Goal: Transaction & Acquisition: Subscribe to service/newsletter

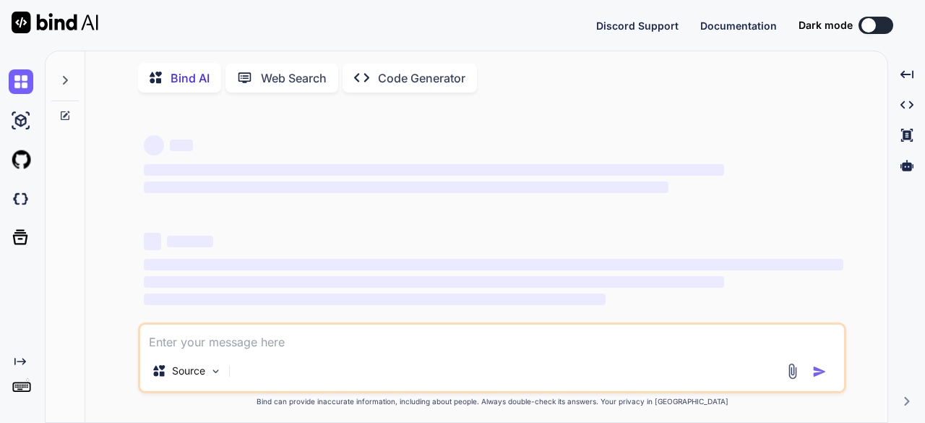
type textarea "x"
click at [884, 27] on button at bounding box center [875, 25] width 35 height 17
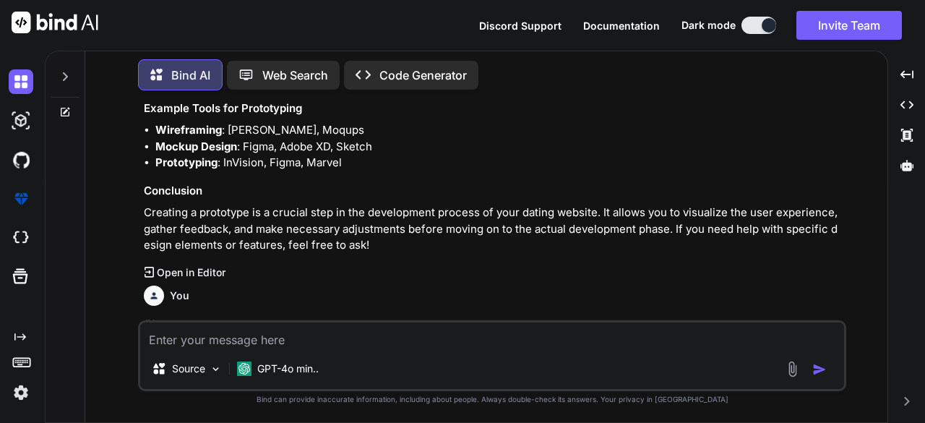
scroll to position [2026, 0]
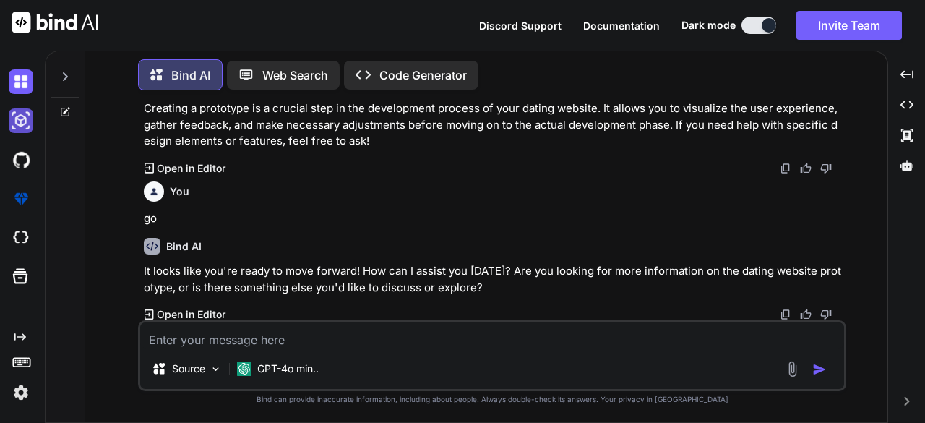
click at [27, 119] on img at bounding box center [21, 120] width 25 height 25
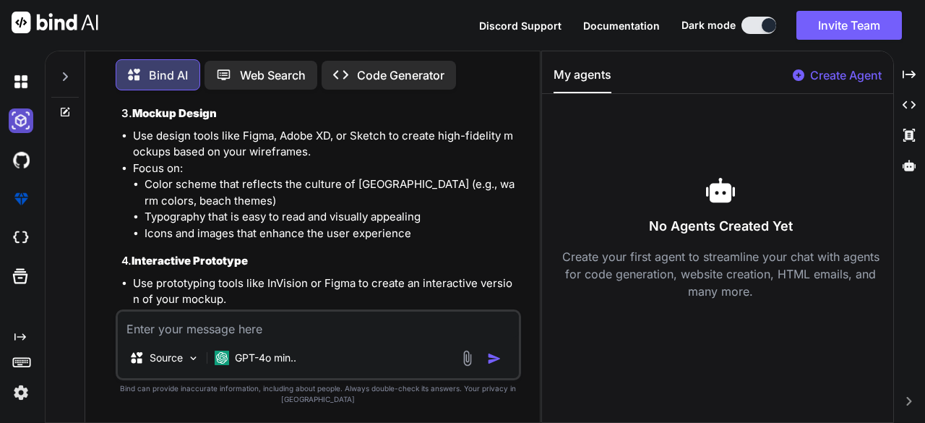
scroll to position [2546, 0]
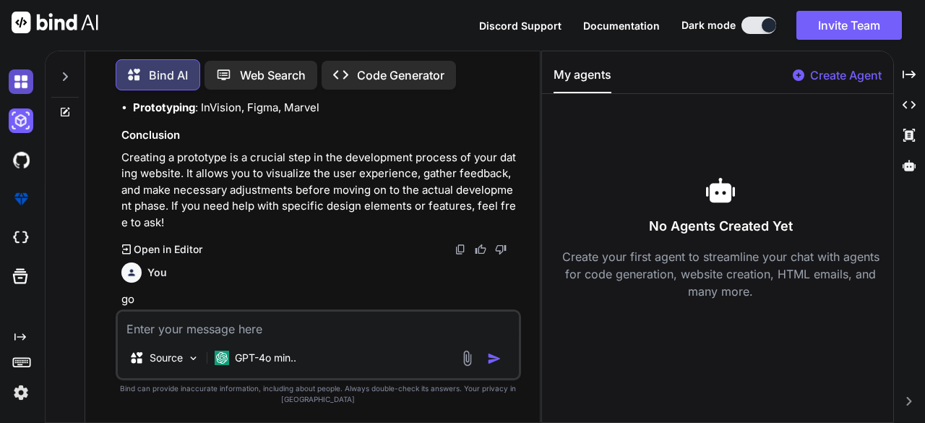
click at [25, 82] on img at bounding box center [21, 81] width 25 height 25
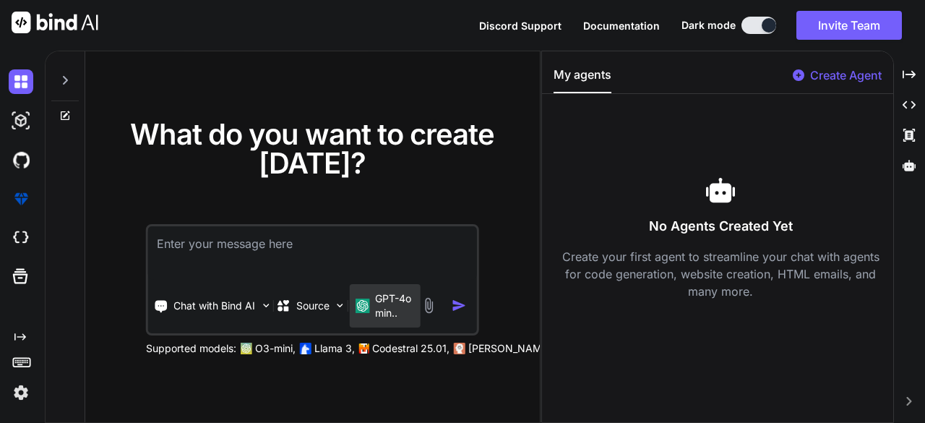
click at [392, 301] on p "GPT-4o min.." at bounding box center [395, 305] width 40 height 29
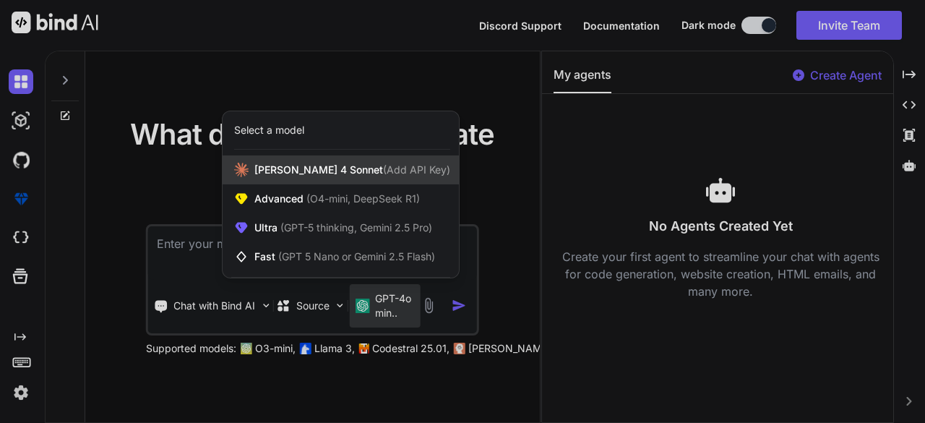
click at [270, 164] on span "Claude 4 Sonnet (Add API Key)" at bounding box center [352, 170] width 196 height 14
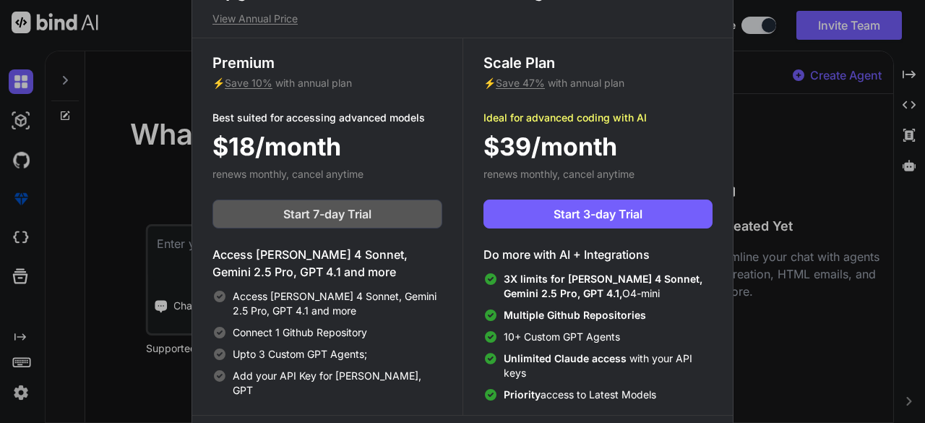
drag, startPoint x: 299, startPoint y: 211, endPoint x: 266, endPoint y: 219, distance: 34.2
click at [266, 219] on button "Start 7-day Trial" at bounding box center [327, 213] width 230 height 29
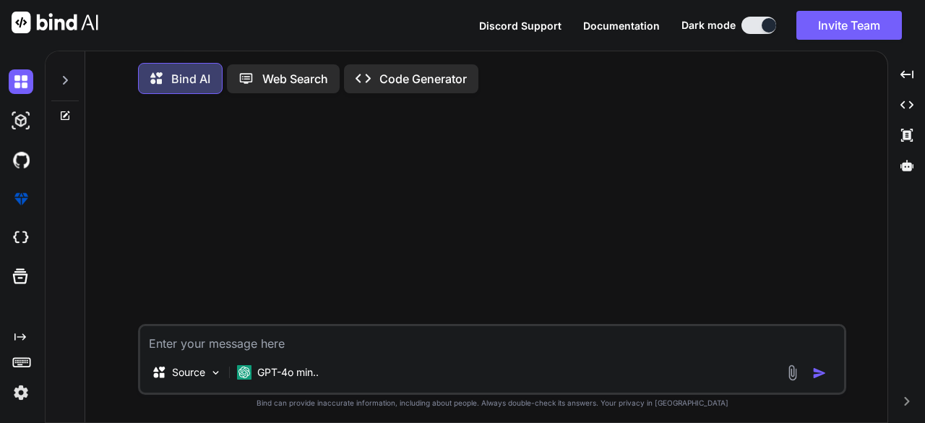
click at [22, 394] on img at bounding box center [21, 392] width 25 height 25
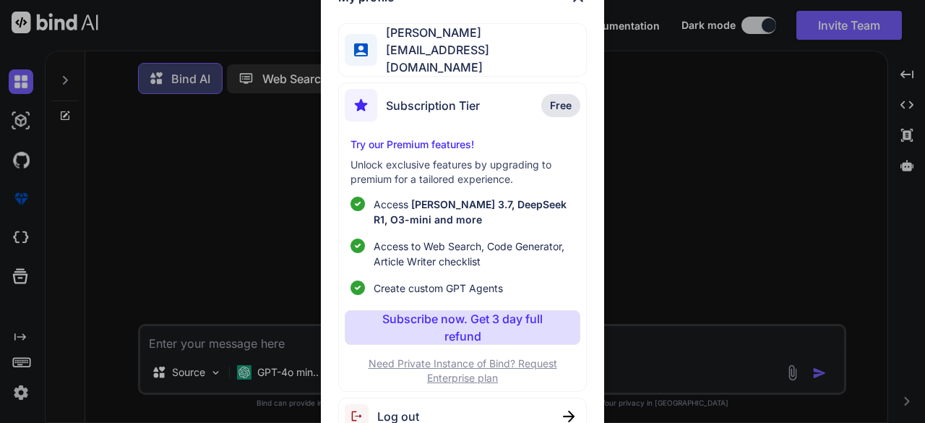
click at [22, 394] on div "My profile Anton Adeler adeleranton@gmail.com Subscription Tier Free Try our Pr…" at bounding box center [462, 211] width 925 height 423
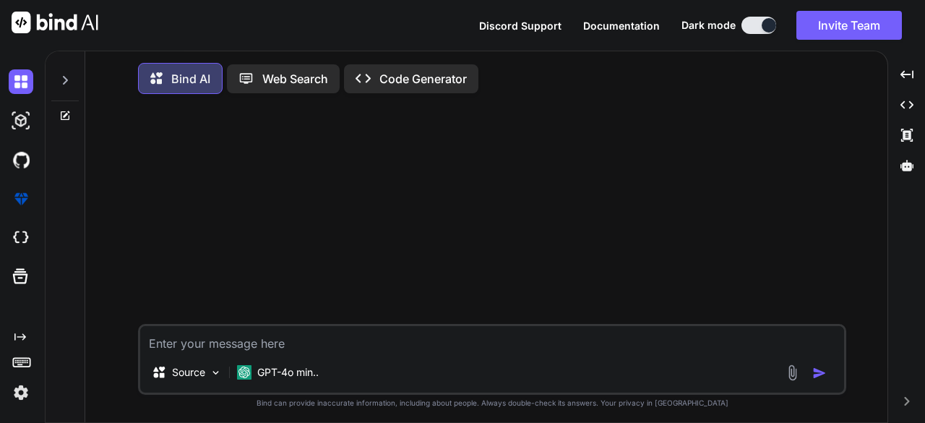
click at [22, 394] on img at bounding box center [21, 392] width 25 height 25
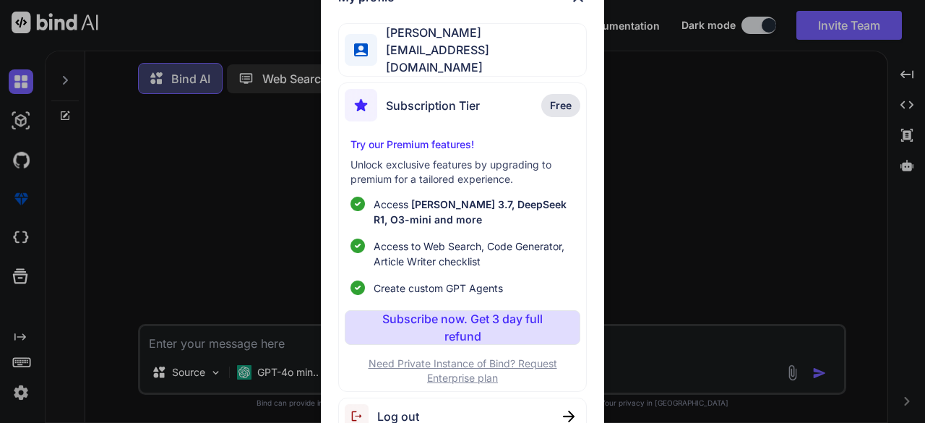
click at [403, 408] on span "Log out" at bounding box center [398, 416] width 42 height 17
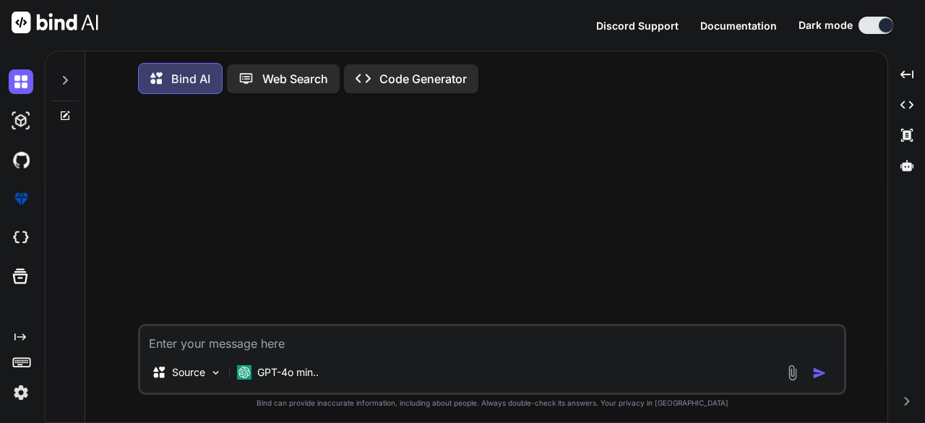
type textarea "x"
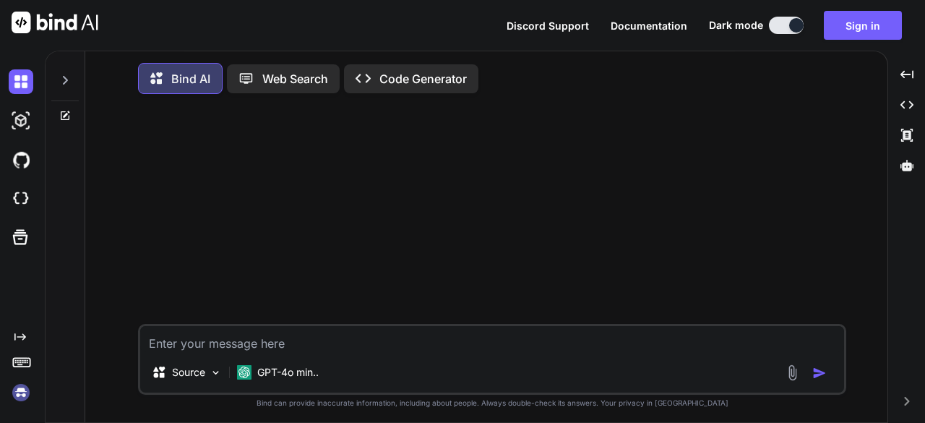
click at [22, 396] on img at bounding box center [21, 392] width 25 height 25
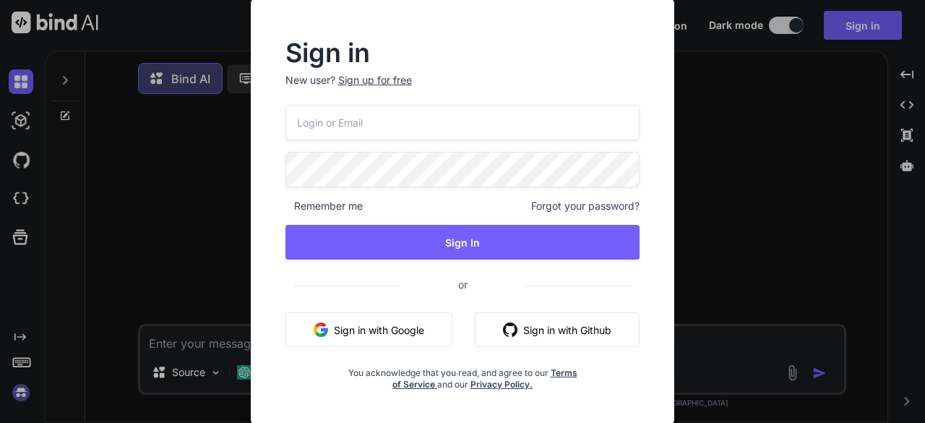
click at [387, 327] on button "Sign in with Google" at bounding box center [368, 329] width 167 height 35
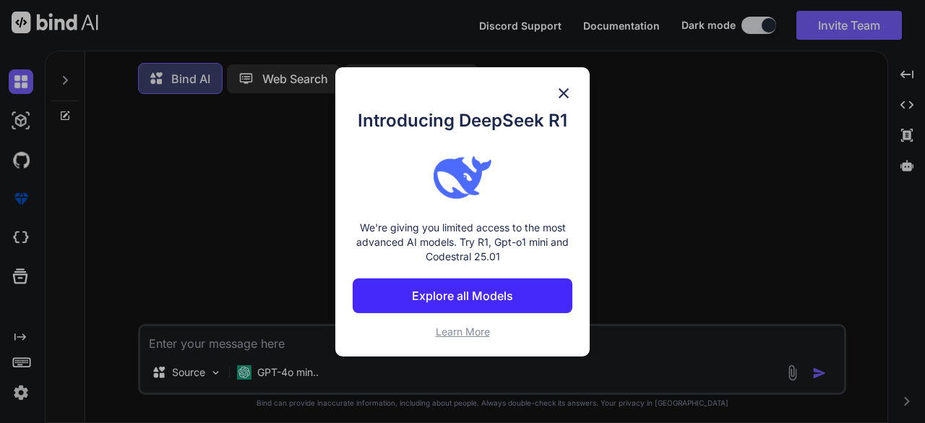
click at [564, 90] on img at bounding box center [563, 93] width 17 height 17
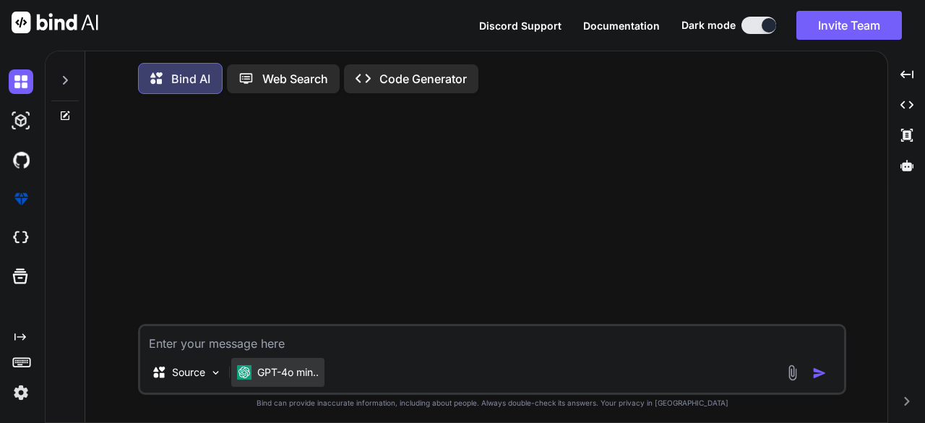
click at [270, 378] on p "GPT-4o min.." at bounding box center [287, 372] width 61 height 14
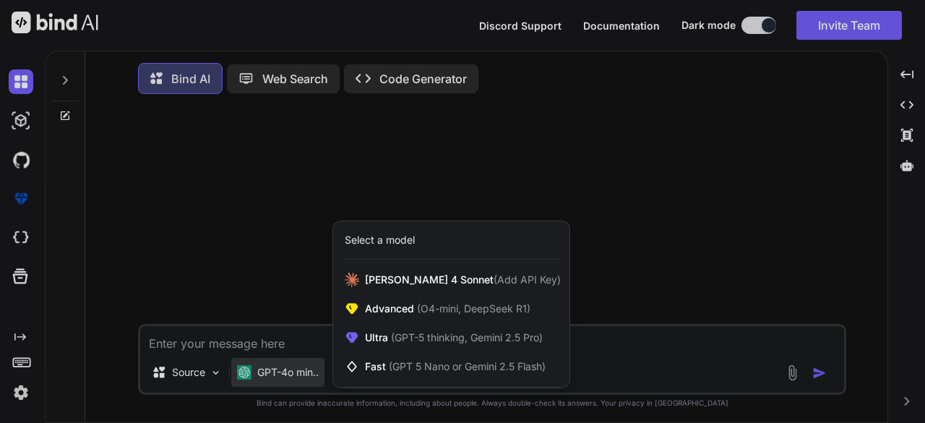
click at [254, 377] on div at bounding box center [462, 211] width 925 height 423
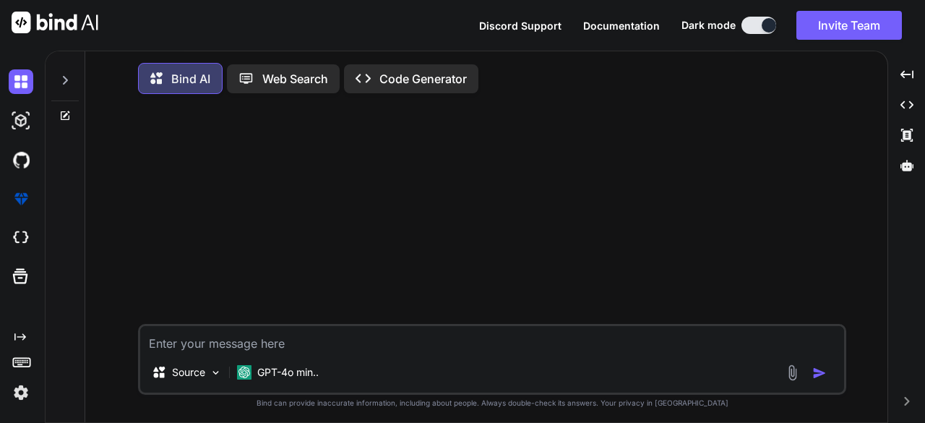
click at [241, 344] on textarea at bounding box center [492, 339] width 704 height 26
paste textarea "You are a web development expert; please design a modern, dark-themed website f…"
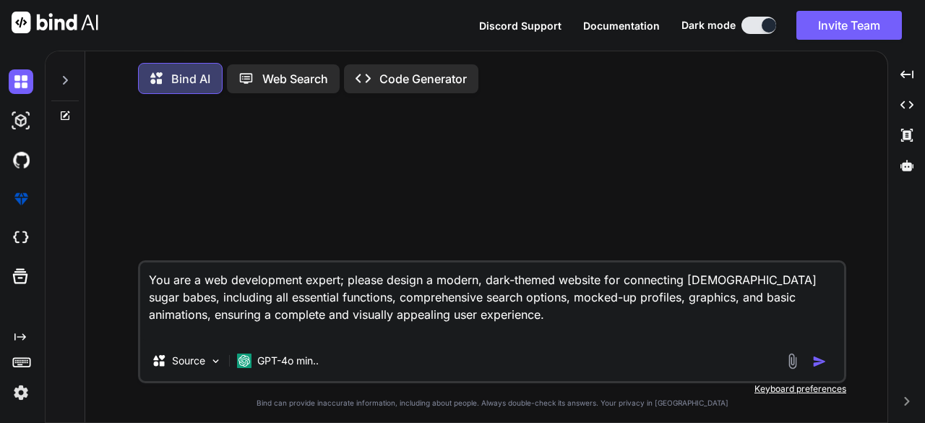
type textarea "You are a web development expert; please design a modern, dark-themed website f…"
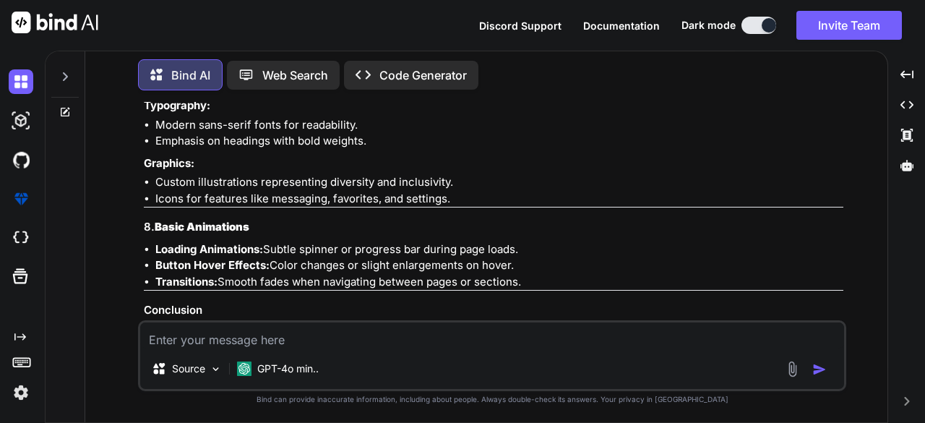
scroll to position [1502, 0]
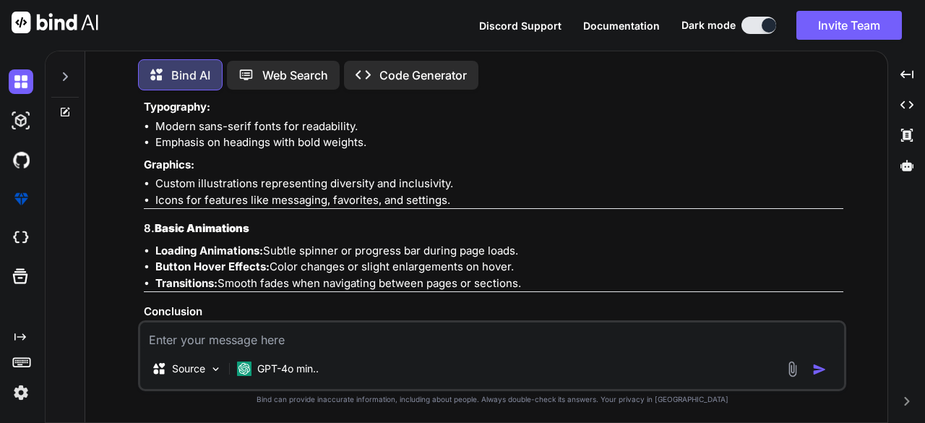
click at [403, 68] on p "Code Generator" at bounding box center [422, 74] width 87 height 17
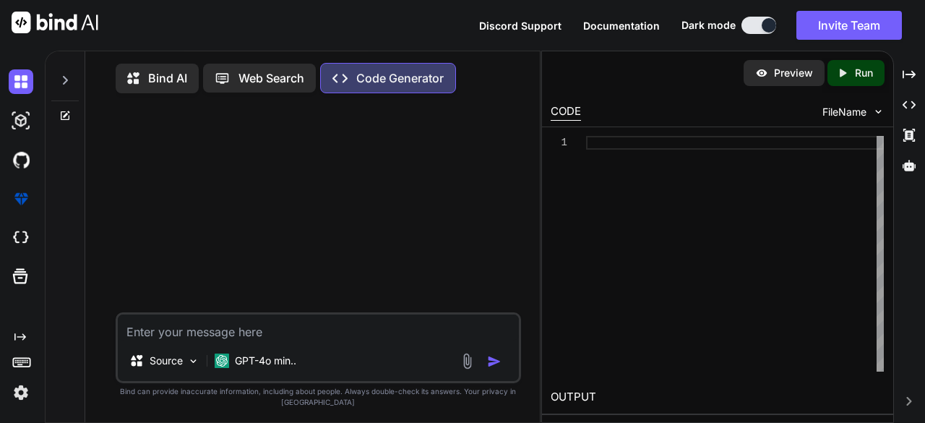
click at [789, 75] on p "Preview" at bounding box center [793, 73] width 39 height 14
click at [215, 332] on textarea at bounding box center [319, 327] width 402 height 26
paste textarea "You are a web development expert; please design a modern, dark-themed website f…"
type textarea "You are a web development expert; please design a modern, dark-themed website f…"
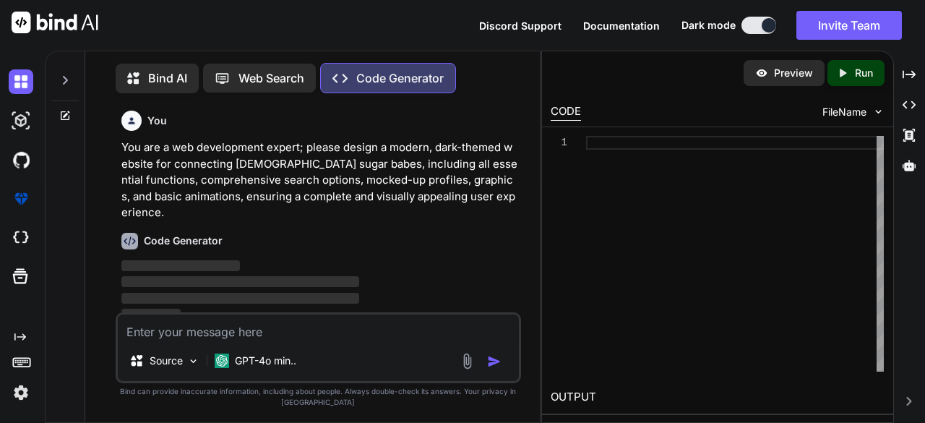
scroll to position [5, 0]
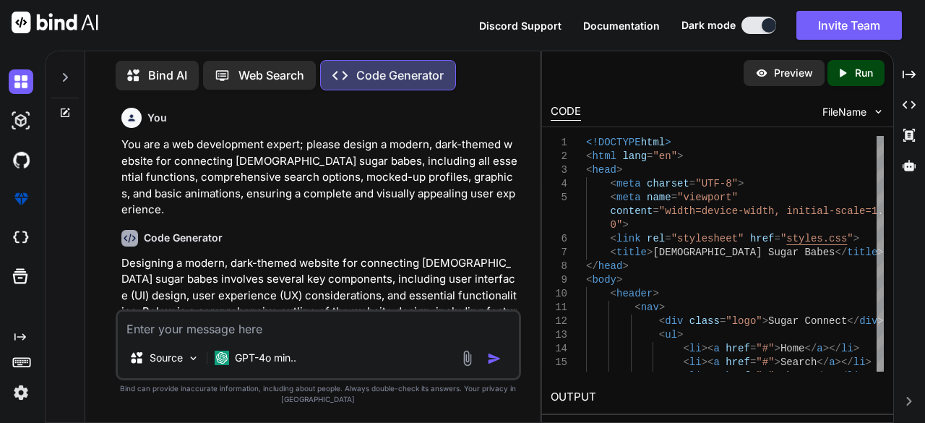
click at [277, 264] on p "Designing a modern, dark-themed website for connecting [DEMOGRAPHIC_DATA] sugar…" at bounding box center [319, 296] width 397 height 82
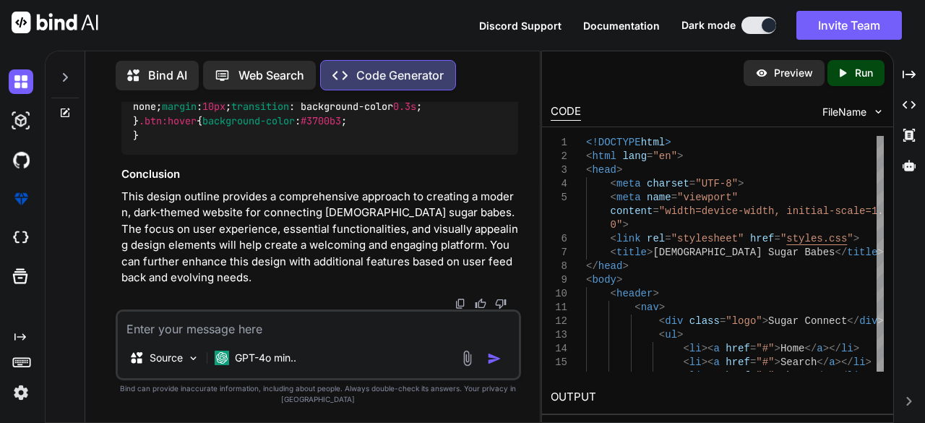
scroll to position [2783, 0]
click at [704, 77] on div "Preview Created with Pixso. Run" at bounding box center [717, 72] width 350 height 43
click at [778, 74] on p "Preview" at bounding box center [793, 73] width 39 height 14
click at [858, 70] on p "Run" at bounding box center [864, 73] width 18 height 14
click at [769, 72] on div "Preview" at bounding box center [784, 73] width 81 height 26
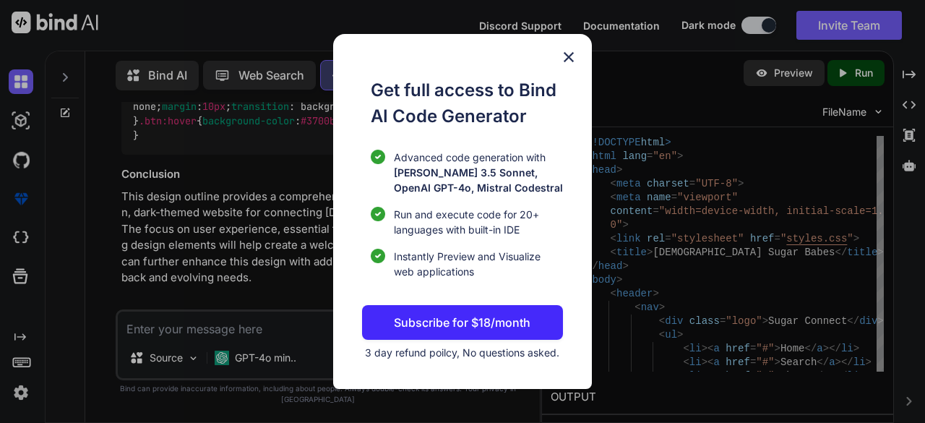
click at [413, 326] on p "Subscribe for $18/month" at bounding box center [462, 322] width 137 height 17
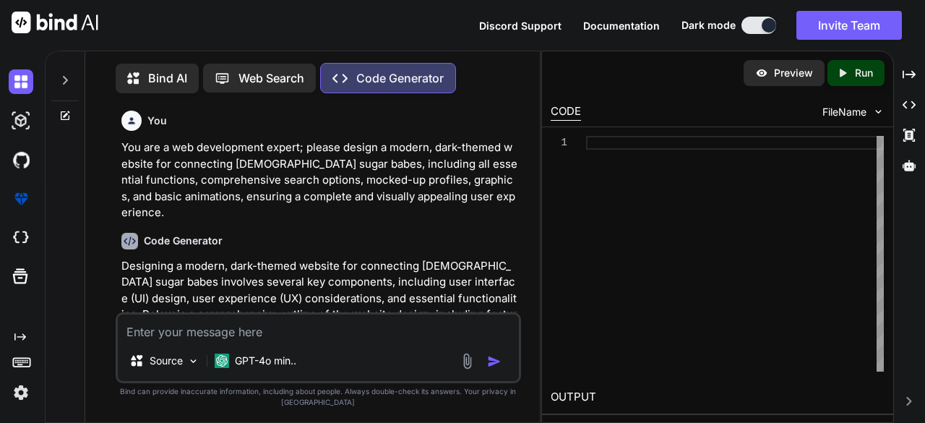
scroll to position [5, 0]
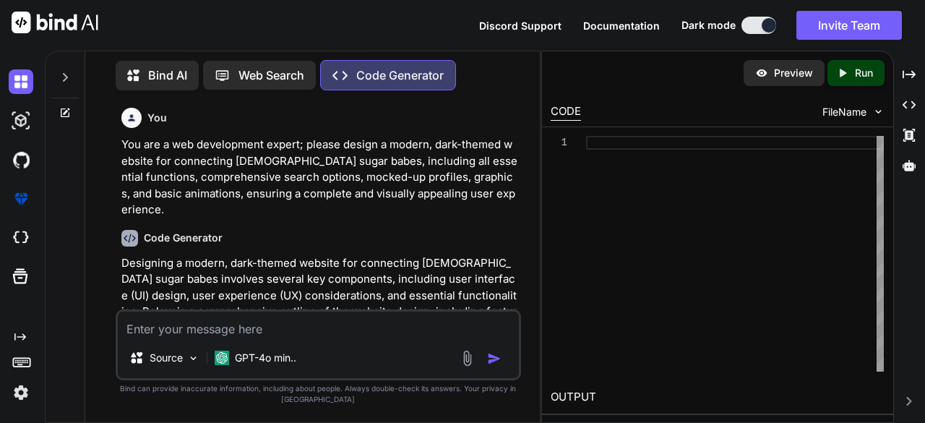
type textarea "x"
click at [25, 393] on img at bounding box center [21, 392] width 25 height 25
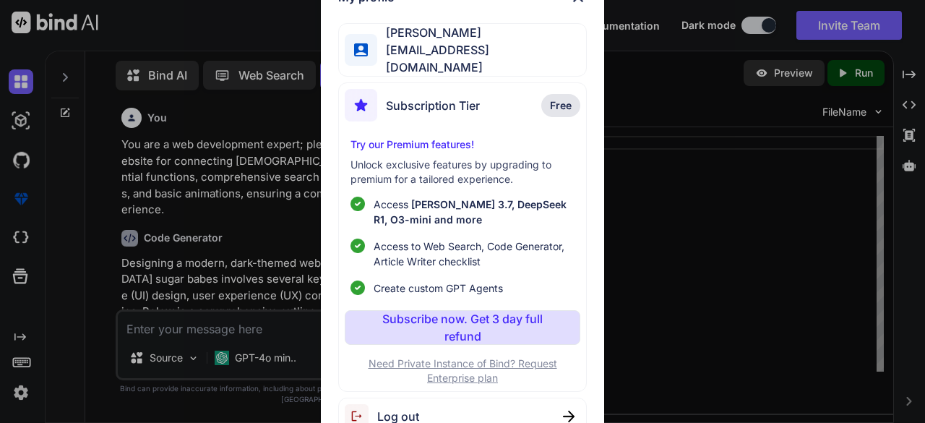
click at [561, 98] on span "Free" at bounding box center [561, 105] width 22 height 14
click at [439, 323] on p "Subscribe now. Get 3 day full refund" at bounding box center [462, 327] width 178 height 35
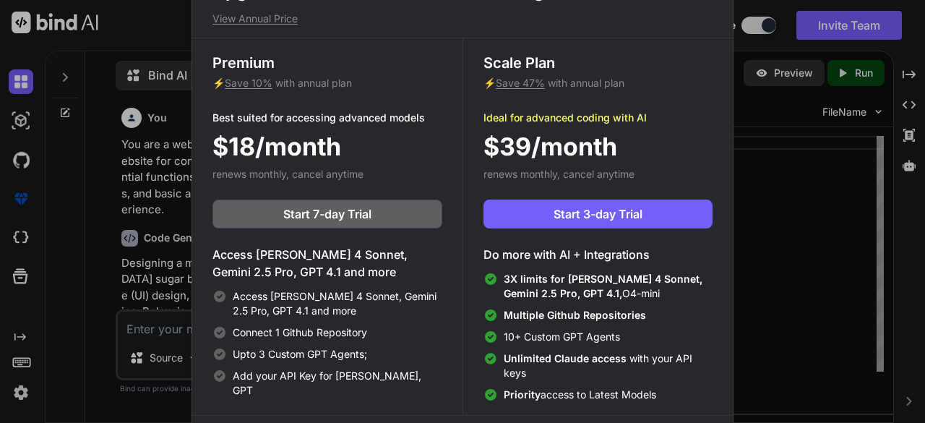
scroll to position [6, 0]
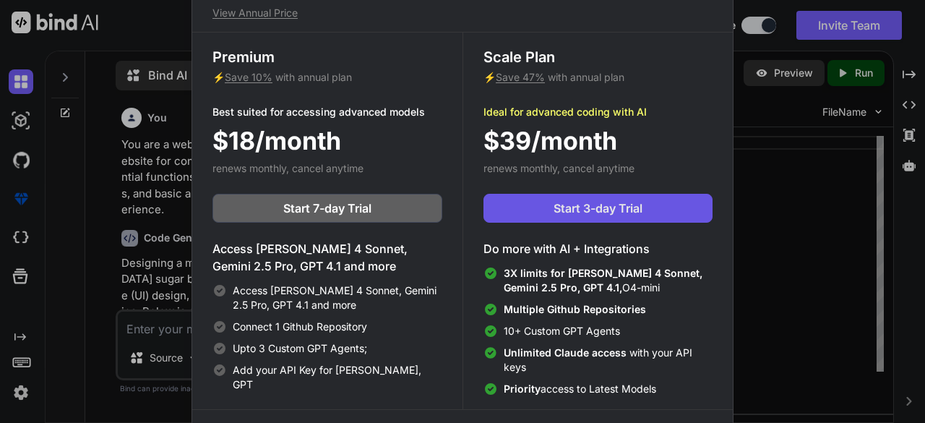
click at [594, 215] on span "Start 3-day Trial" at bounding box center [598, 207] width 89 height 17
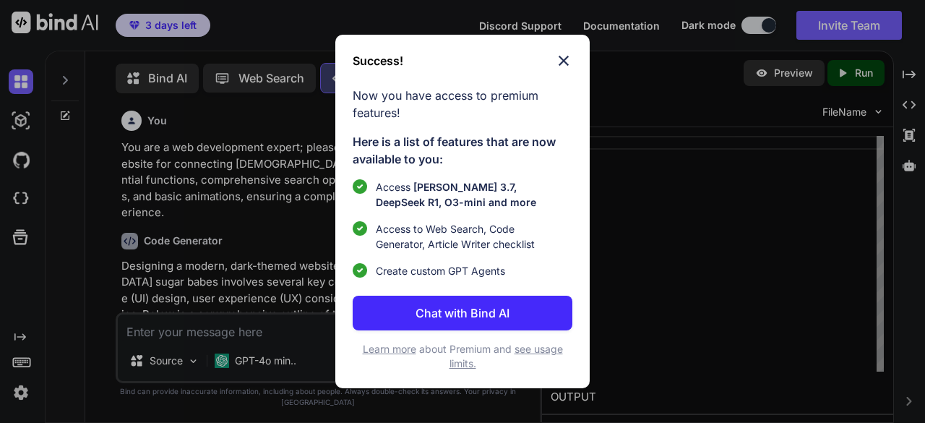
scroll to position [5, 0]
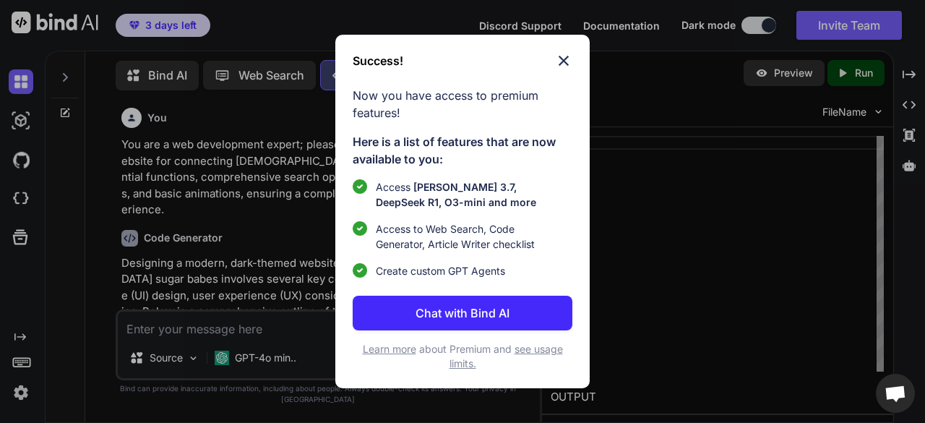
click at [566, 59] on img at bounding box center [563, 60] width 17 height 17
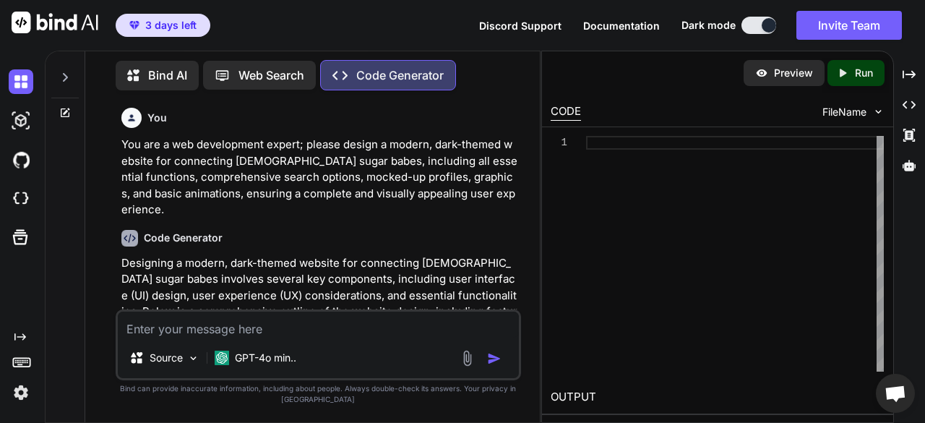
click at [162, 147] on p "You are a web development expert; please design a modern, dark-themed website f…" at bounding box center [319, 178] width 397 height 82
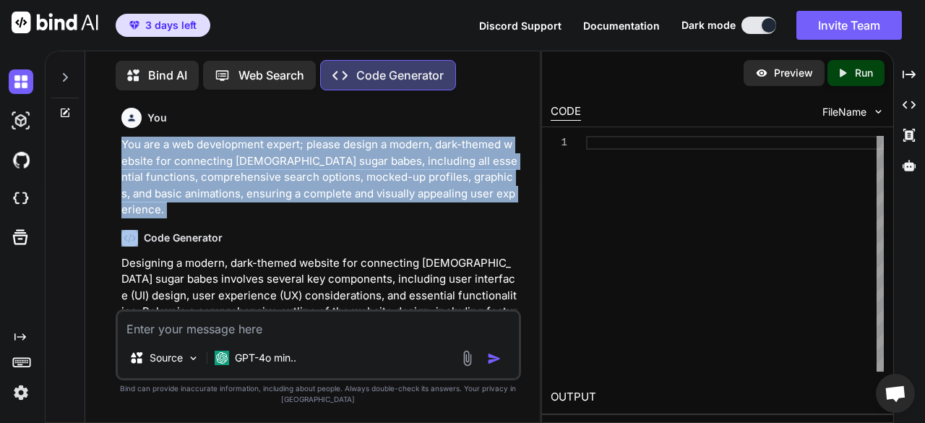
click at [162, 147] on p "You are a web development expert; please design a modern, dark-themed website f…" at bounding box center [319, 178] width 397 height 82
copy p "You are a web development expert; please design a modern, dark-themed website f…"
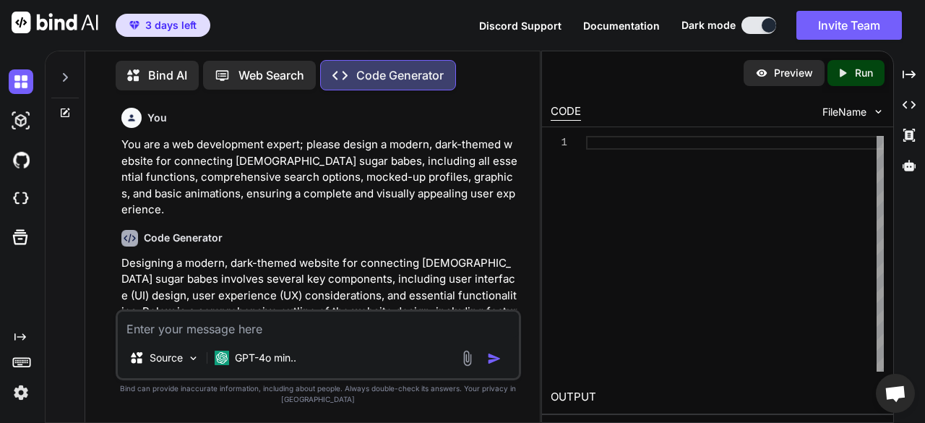
click at [66, 109] on icon at bounding box center [66, 111] width 7 height 7
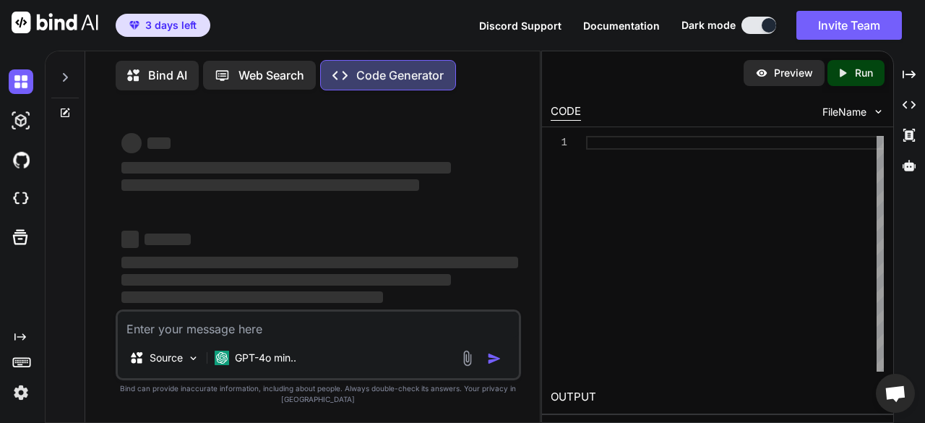
type textarea "x"
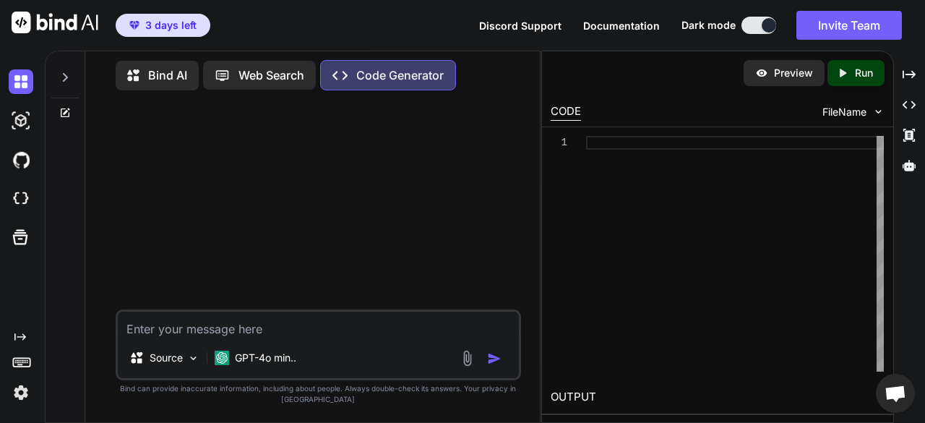
click at [178, 331] on textarea at bounding box center [319, 324] width 402 height 26
paste textarea "You are a web development expert; please design a modern, dark-themed website f…"
type textarea "You are a web development expert; please design a modern, dark-themed website f…"
type textarea "x"
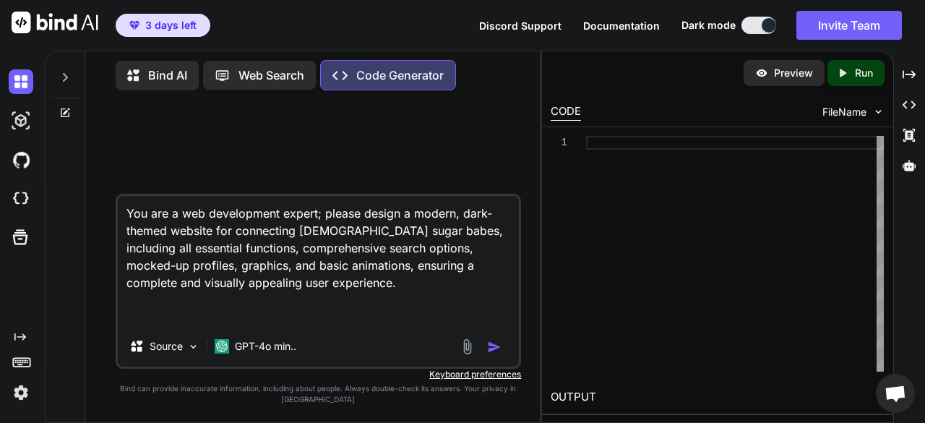
type textarea "You are a web development expert; please design a modern, dark-themed website f…"
type textarea "x"
type textarea "You are a web development expert; please design a modern, dark-themed website f…"
type textarea "x"
type textarea "You are a web development expert; please design a modern, dark-themed website f…"
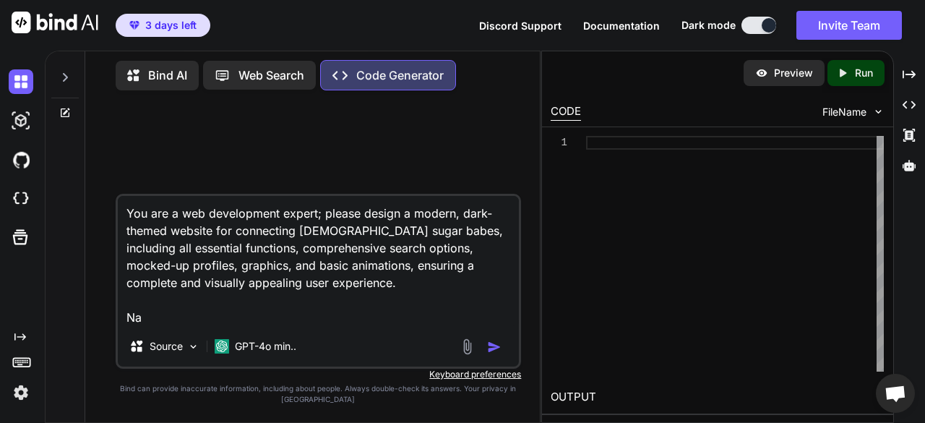
type textarea "x"
type textarea "You are a web development expert; please design a modern, dark-themed website f…"
type textarea "x"
type textarea "You are a web development expert; please design a modern, dark-themed website f…"
type textarea "x"
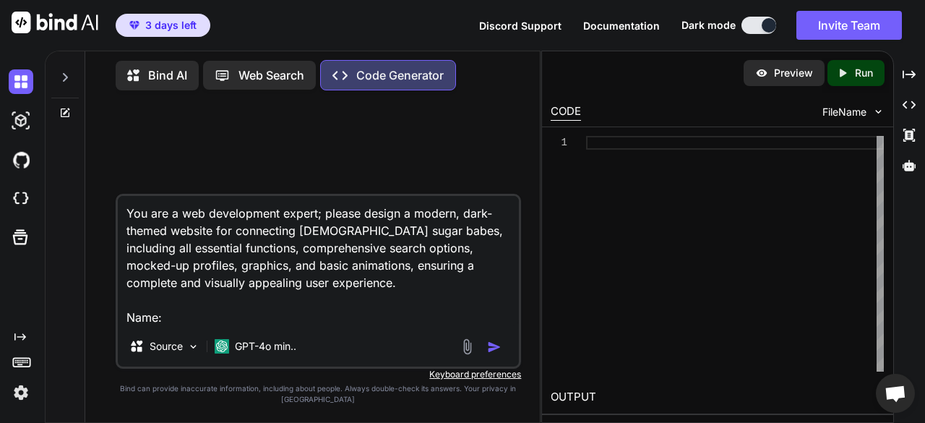
type textarea "You are a web development expert; please design a modern, dark-themed website f…"
type textarea "x"
type textarea "You are a web development expert; please design a modern, dark-themed website f…"
type textarea "x"
type textarea "You are a web development expert; please design a modern, dark-themed website f…"
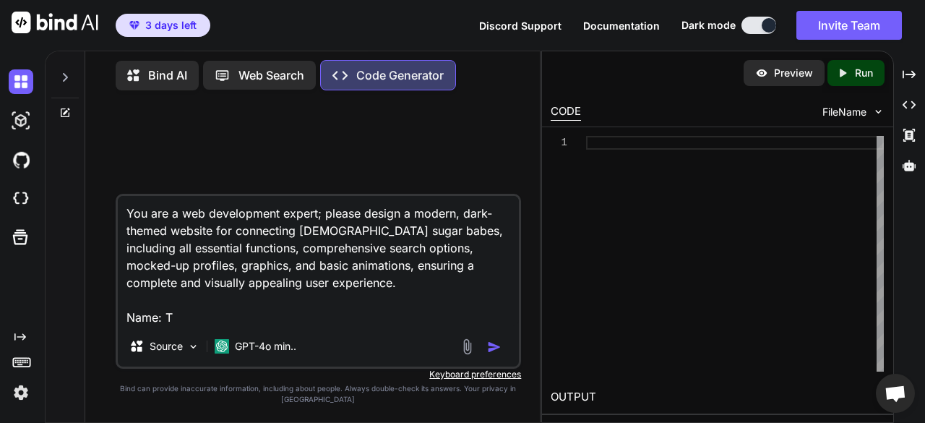
type textarea "x"
type textarea "You are a web development expert; please design a modern, dark-themed website f…"
type textarea "x"
type textarea "You are a web development expert; please design a modern, dark-themed website f…"
type textarea "x"
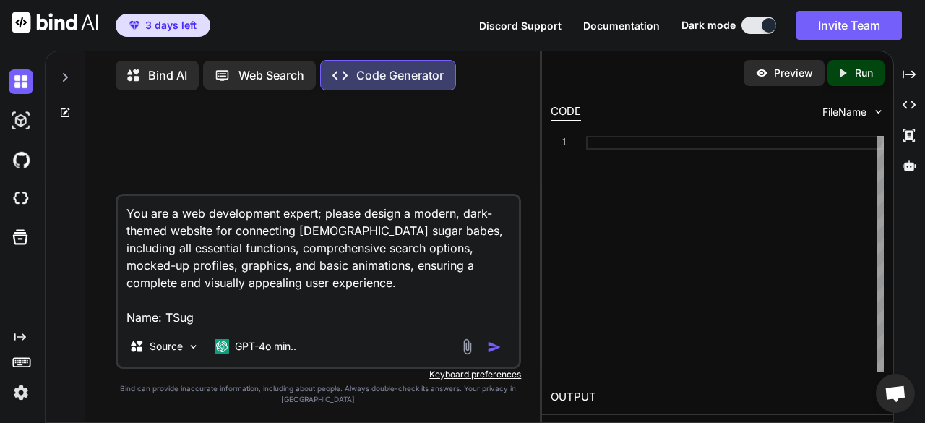
type textarea "You are a web development expert; please design a modern, dark-themed website f…"
type textarea "x"
type textarea "You are a web development expert; please design a modern, dark-themed website f…"
type textarea "x"
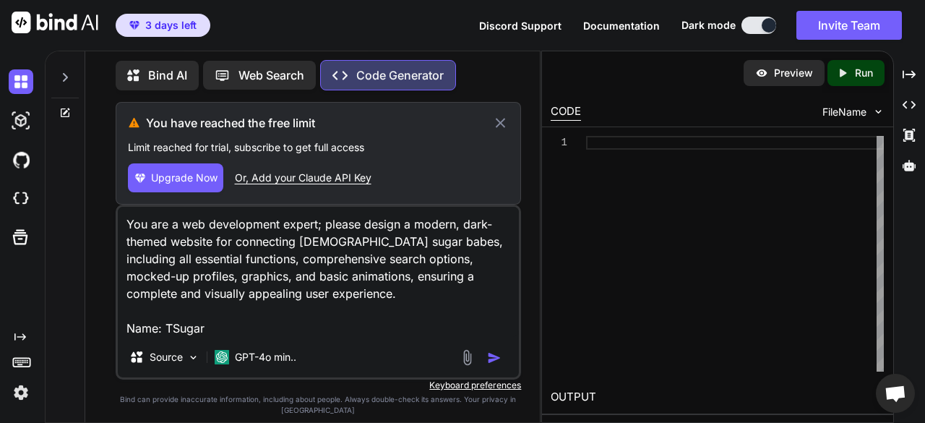
type textarea "You are a web development expert; please design a modern, dark-themed website f…"
click at [497, 340] on div "You are a web development expert; please design a modern, dark-themed website f…" at bounding box center [319, 292] width 406 height 175
click at [501, 355] on img "button" at bounding box center [494, 357] width 14 height 14
click at [493, 360] on img "button" at bounding box center [494, 357] width 14 height 14
click at [503, 122] on icon at bounding box center [500, 122] width 17 height 17
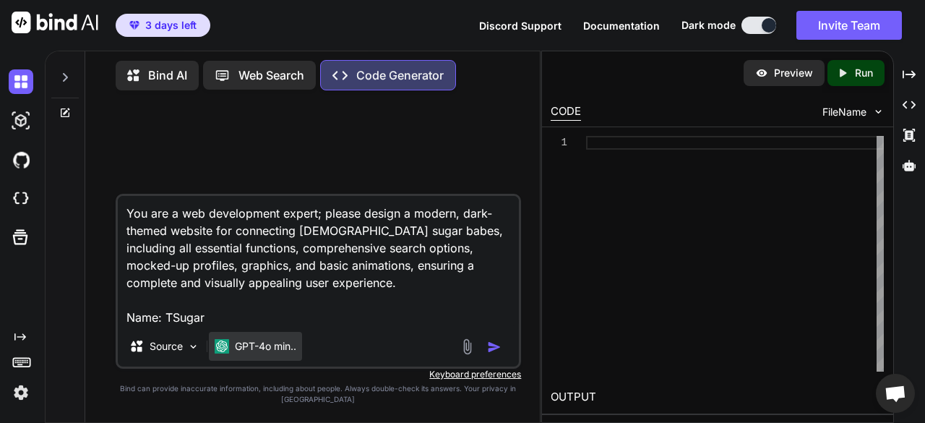
click at [274, 348] on p "GPT-4o min.." at bounding box center [265, 346] width 61 height 14
click at [273, 349] on p "GPT-4o min.." at bounding box center [265, 346] width 61 height 14
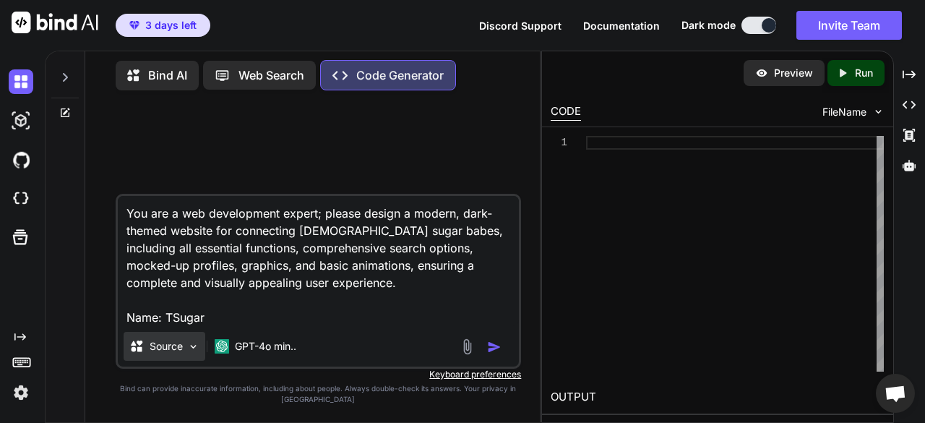
click at [192, 347] on img at bounding box center [193, 346] width 12 height 12
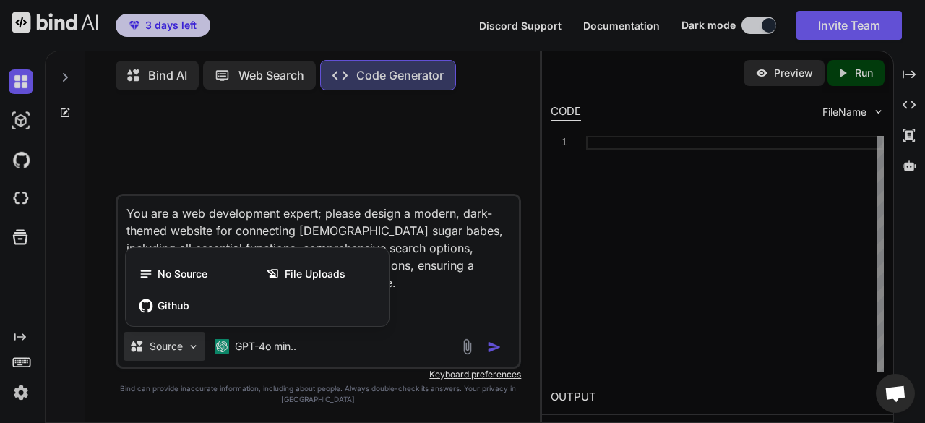
click at [192, 347] on div at bounding box center [462, 211] width 925 height 423
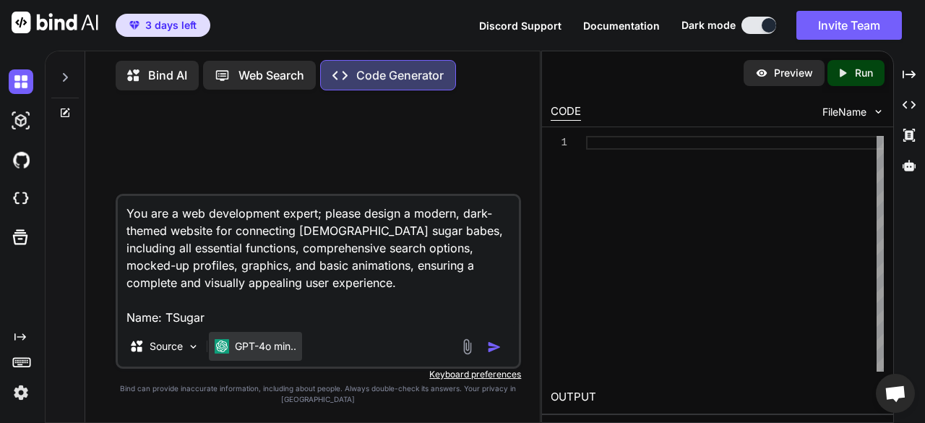
click at [255, 342] on p "GPT-4o min.." at bounding box center [265, 346] width 61 height 14
click at [263, 348] on p "GPT-4o min.." at bounding box center [265, 346] width 61 height 14
click at [490, 345] on img "button" at bounding box center [494, 347] width 14 height 14
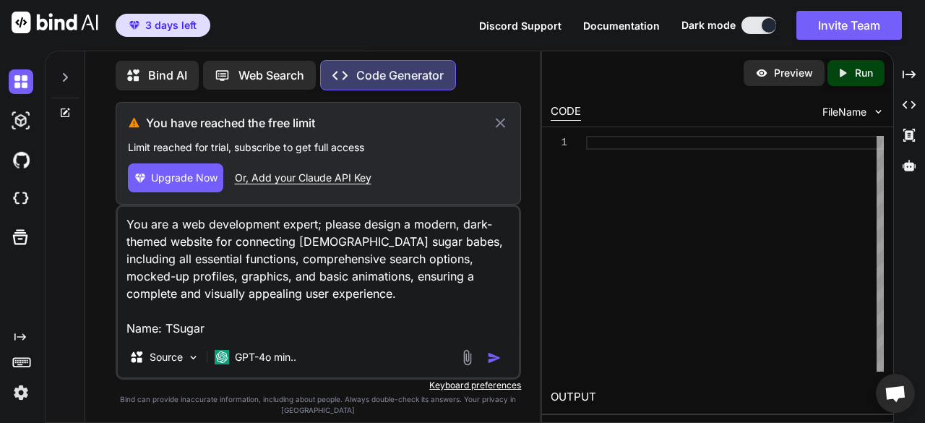
click at [17, 398] on img at bounding box center [21, 392] width 25 height 25
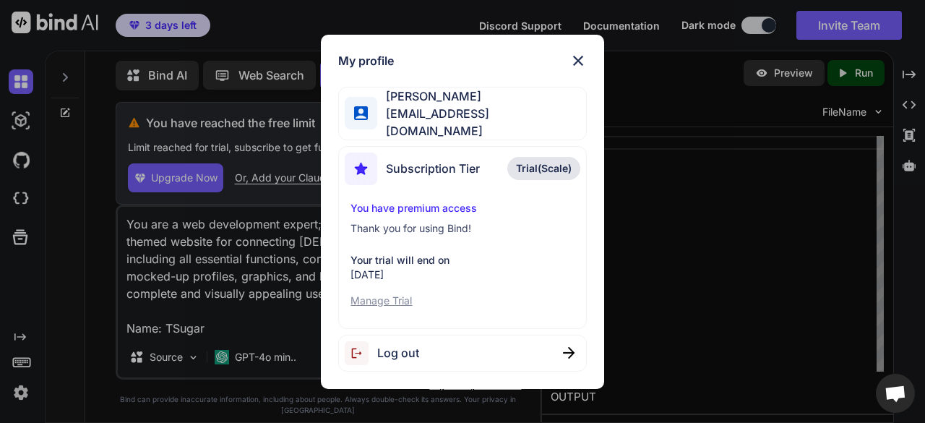
click at [551, 164] on span "Trial(Scale)" at bounding box center [544, 168] width 56 height 14
click at [549, 163] on span "Trial(Scale)" at bounding box center [544, 168] width 56 height 14
click at [405, 299] on p "Manage Trial" at bounding box center [461, 300] width 223 height 14
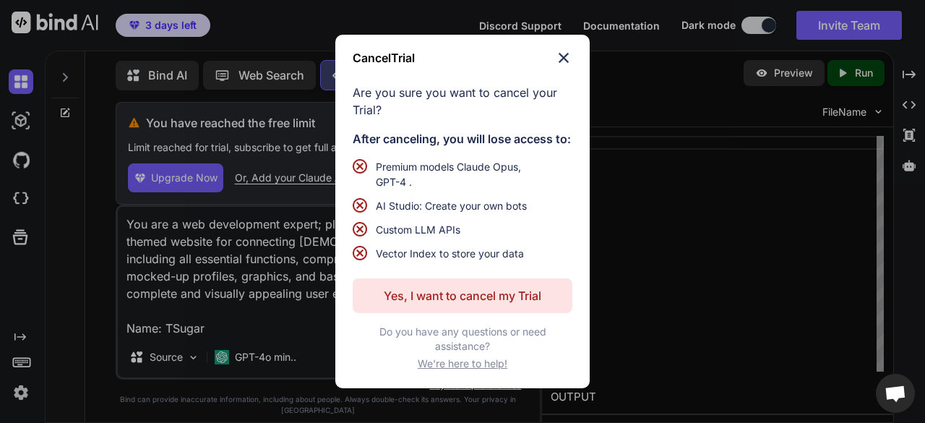
click at [443, 297] on p "Yes, I want to cancel my Trial" at bounding box center [463, 295] width 158 height 17
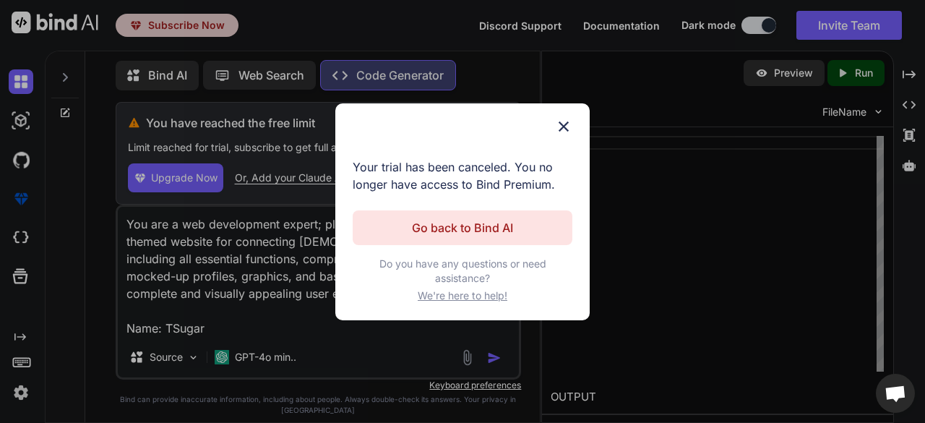
type textarea "x"
click at [564, 121] on img at bounding box center [563, 126] width 17 height 17
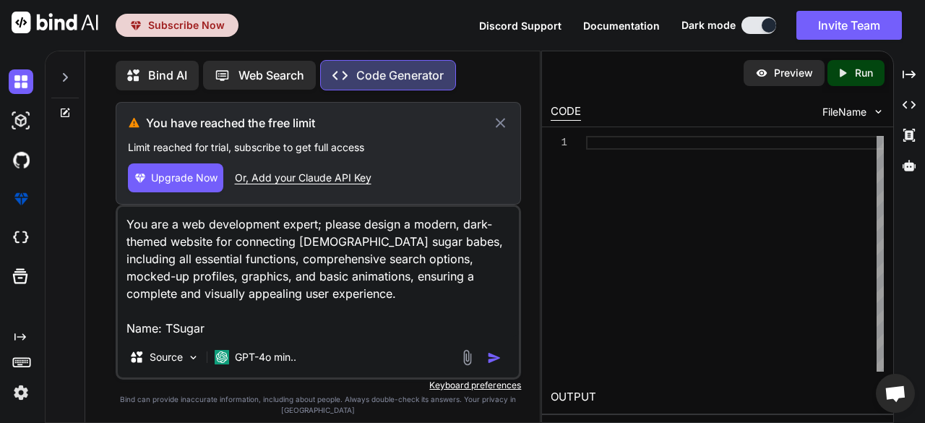
click at [66, 79] on icon at bounding box center [65, 78] width 12 height 12
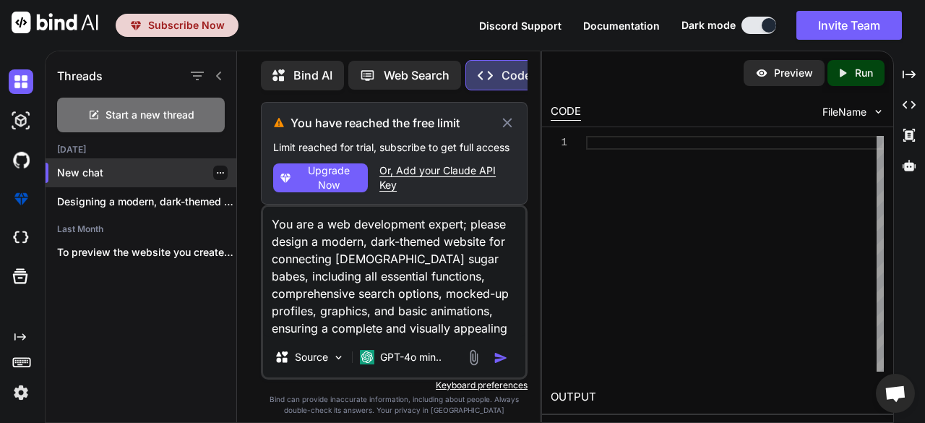
click at [218, 170] on icon "button" at bounding box center [220, 172] width 9 height 9
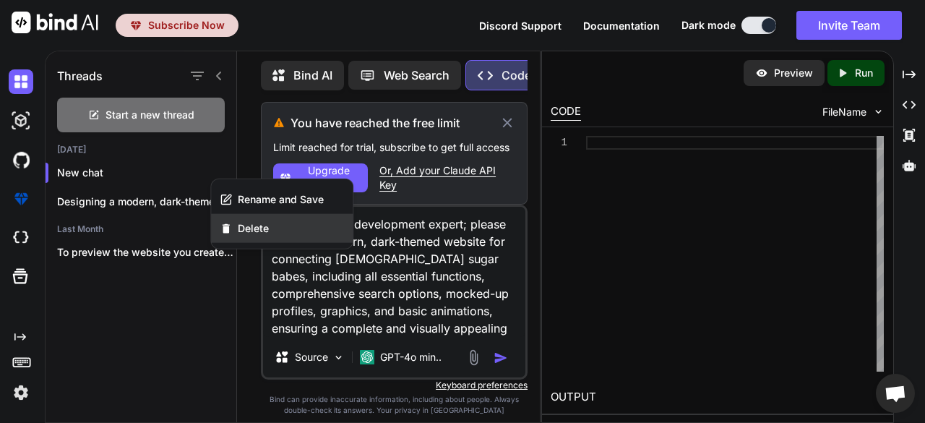
click at [259, 229] on span "Delete" at bounding box center [253, 228] width 31 height 14
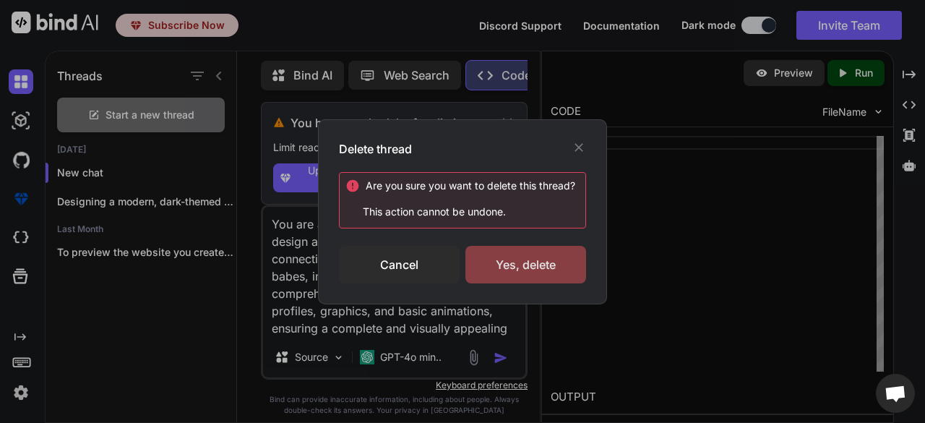
click at [505, 261] on div "Yes, delete" at bounding box center [525, 265] width 121 height 38
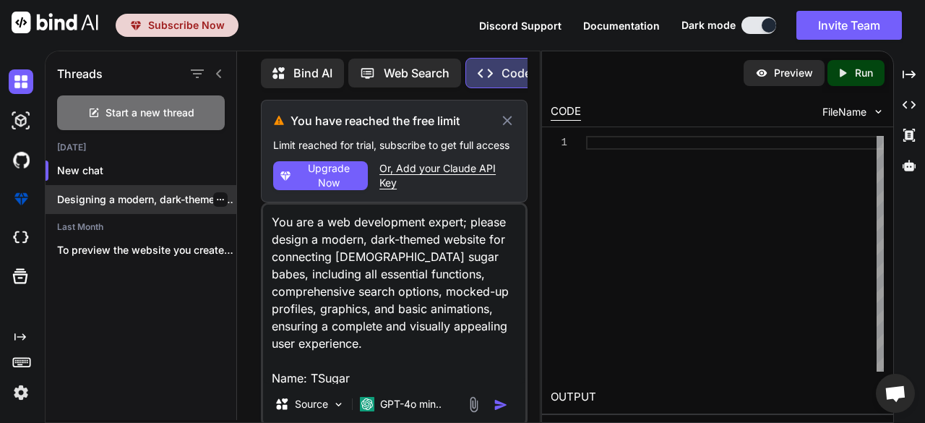
click at [217, 199] on icon "button" at bounding box center [220, 199] width 7 height 1
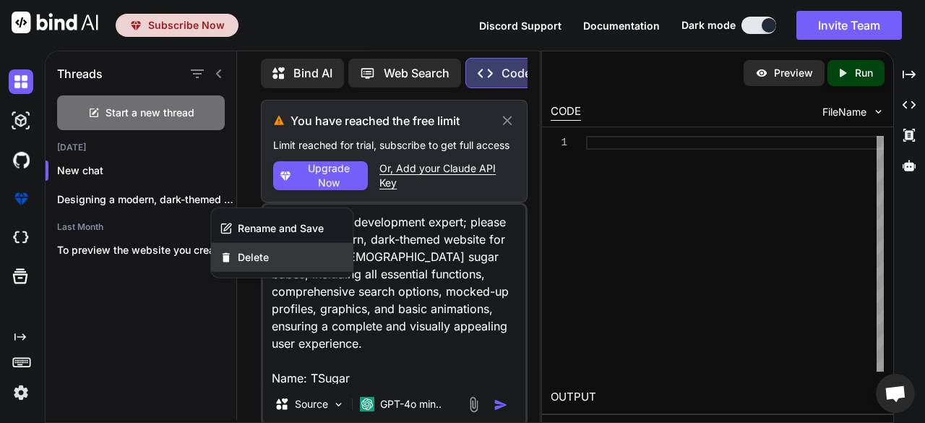
click at [239, 261] on span "Delete" at bounding box center [253, 257] width 31 height 14
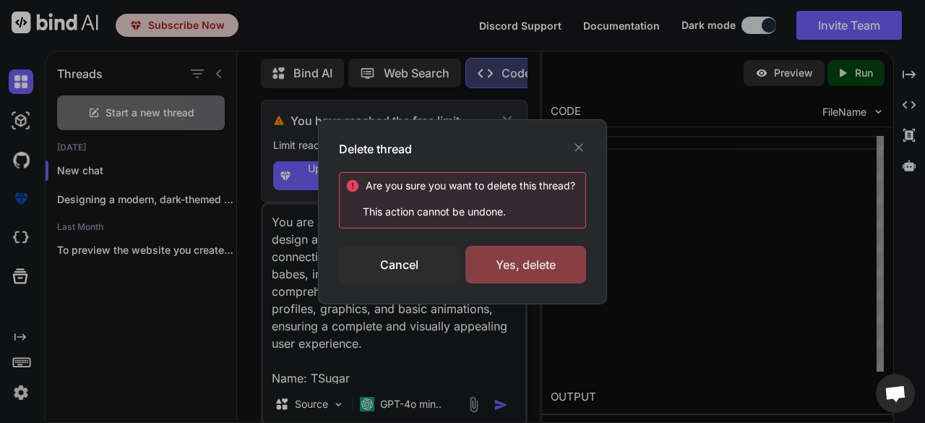
click at [513, 262] on div "Yes, delete" at bounding box center [525, 265] width 121 height 38
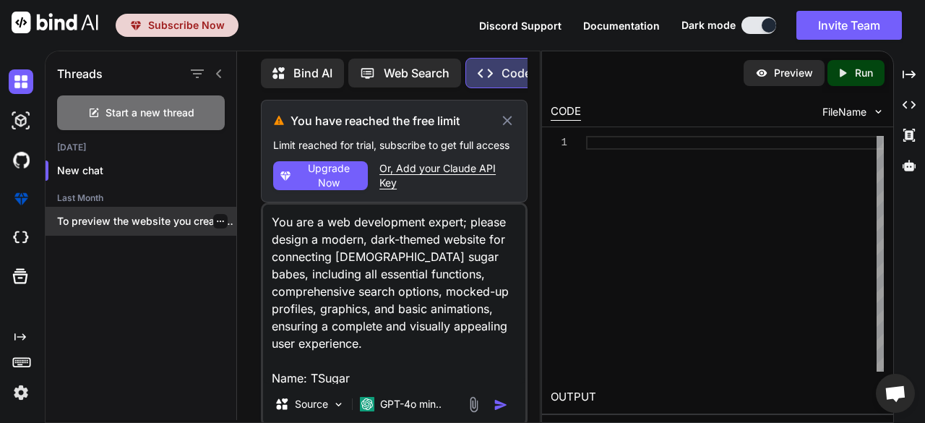
click at [222, 222] on p "To preview the website you created based..." at bounding box center [146, 221] width 179 height 14
click at [187, 223] on p "To preview the website you created based..." at bounding box center [146, 221] width 179 height 14
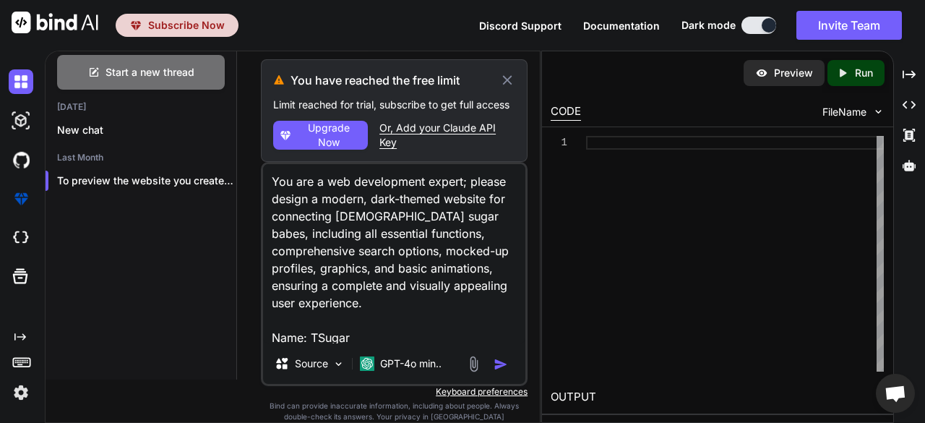
click at [772, 80] on div "Preview" at bounding box center [784, 73] width 81 height 26
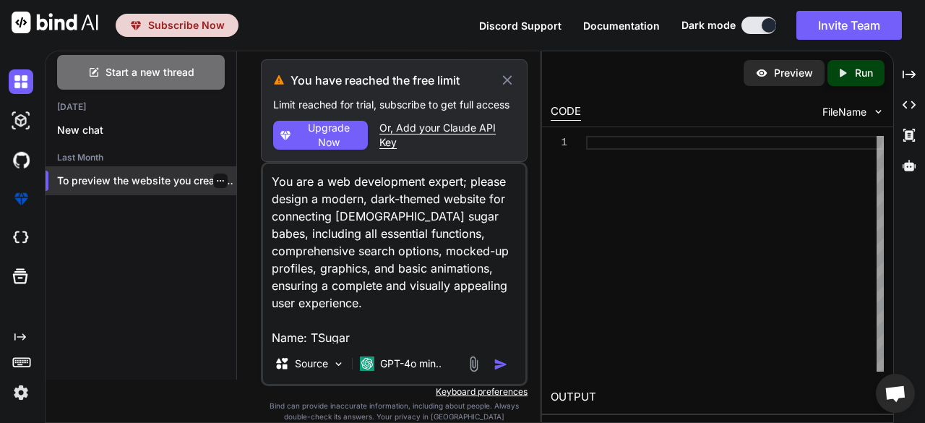
click at [220, 181] on div at bounding box center [220, 180] width 14 height 14
click at [216, 183] on icon "button" at bounding box center [220, 180] width 9 height 9
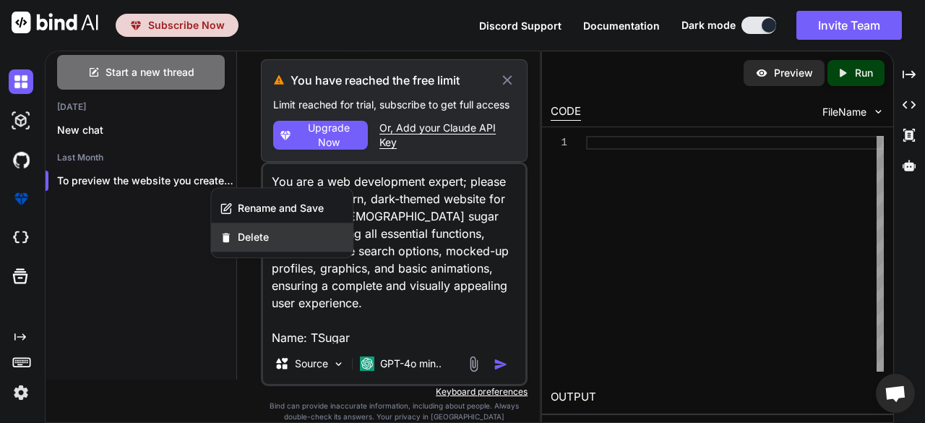
click at [231, 233] on icon "button" at bounding box center [226, 237] width 12 height 12
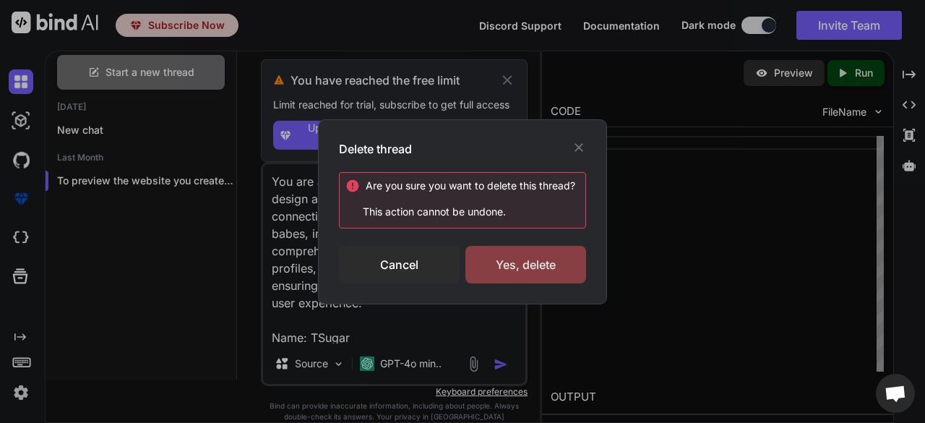
click at [515, 258] on div "Yes, delete" at bounding box center [525, 265] width 121 height 38
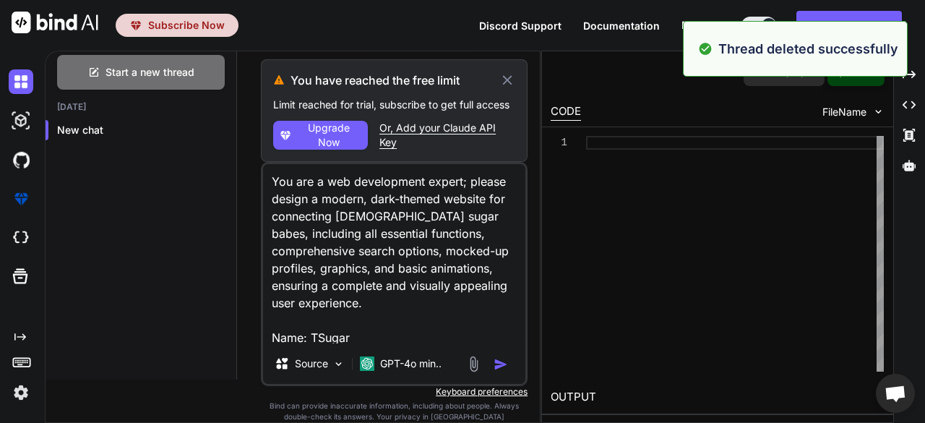
scroll to position [0, 0]
click at [217, 129] on icon "button" at bounding box center [220, 129] width 7 height 1
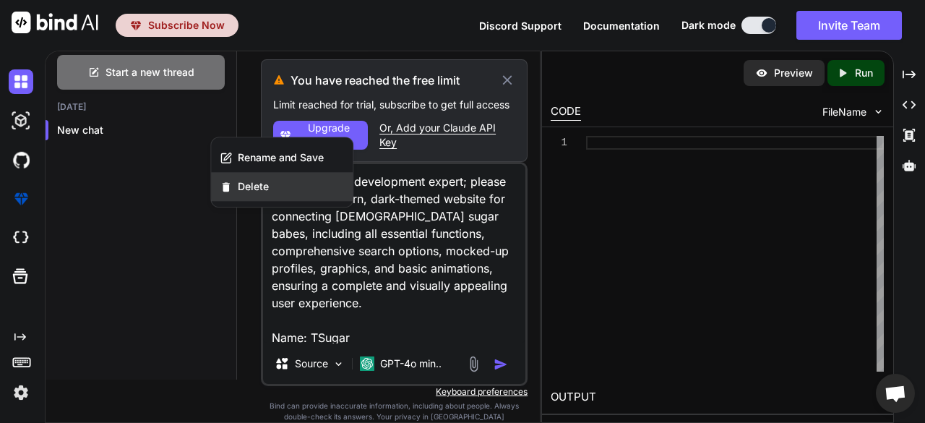
click at [247, 181] on span "Delete" at bounding box center [253, 186] width 31 height 14
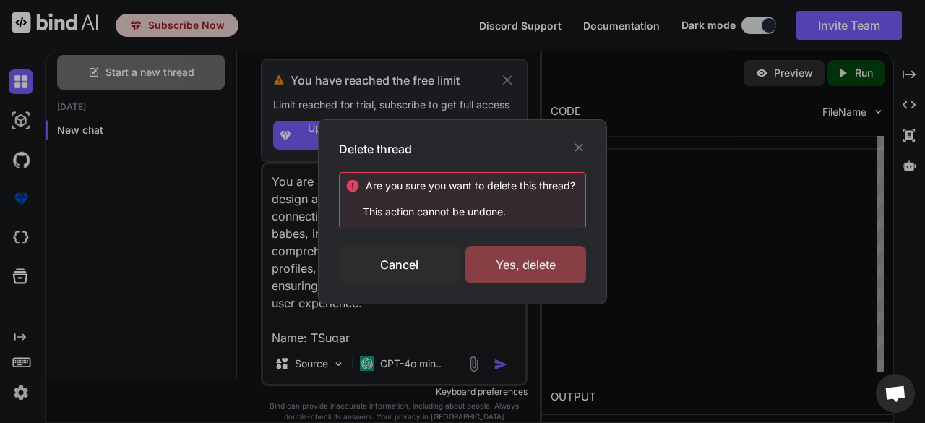
click at [515, 255] on div "Yes, delete" at bounding box center [525, 265] width 121 height 38
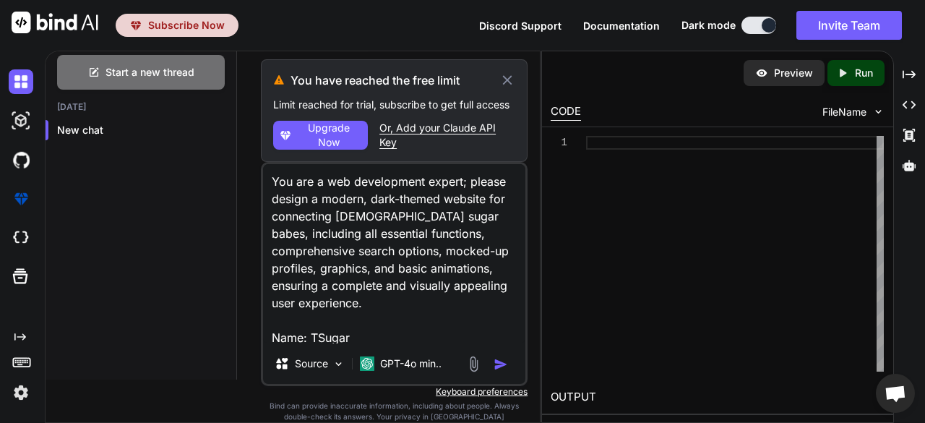
click at [20, 391] on img at bounding box center [21, 392] width 25 height 25
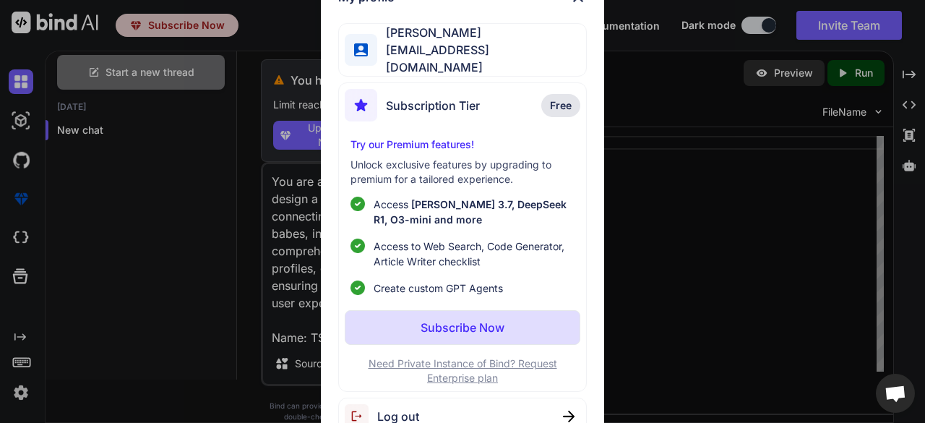
click at [386, 408] on span "Log out" at bounding box center [398, 416] width 42 height 17
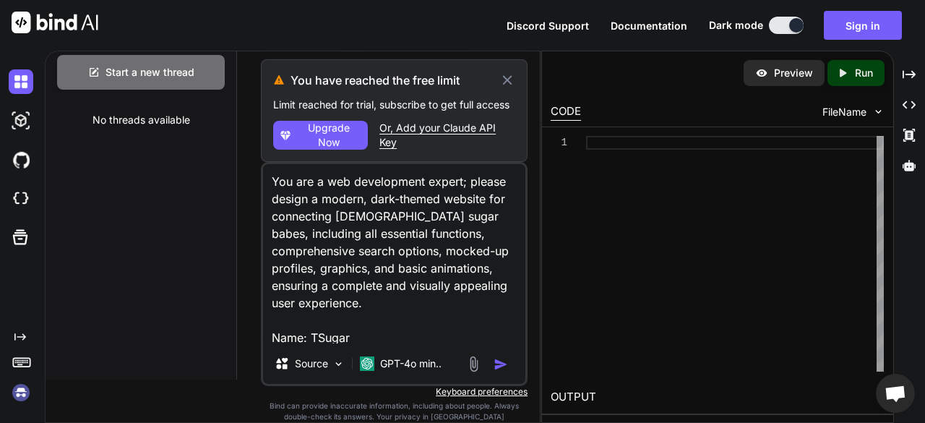
click at [17, 391] on img at bounding box center [21, 392] width 25 height 25
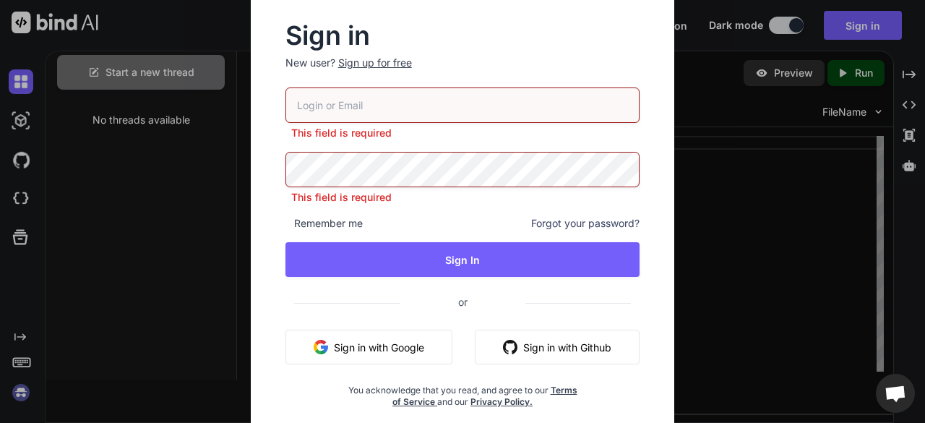
click at [332, 335] on button "Sign in with Google" at bounding box center [368, 347] width 167 height 35
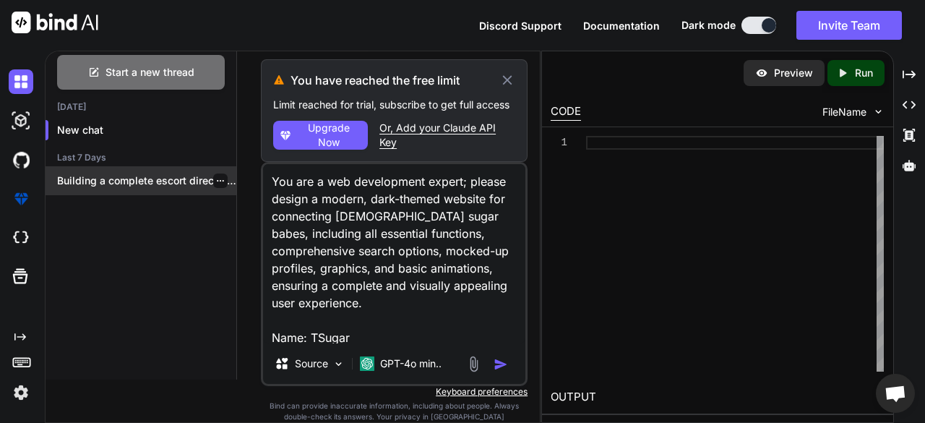
click at [170, 183] on p "Building a complete escort directory website involves..." at bounding box center [146, 180] width 179 height 14
click at [216, 180] on icon "button" at bounding box center [220, 180] width 9 height 9
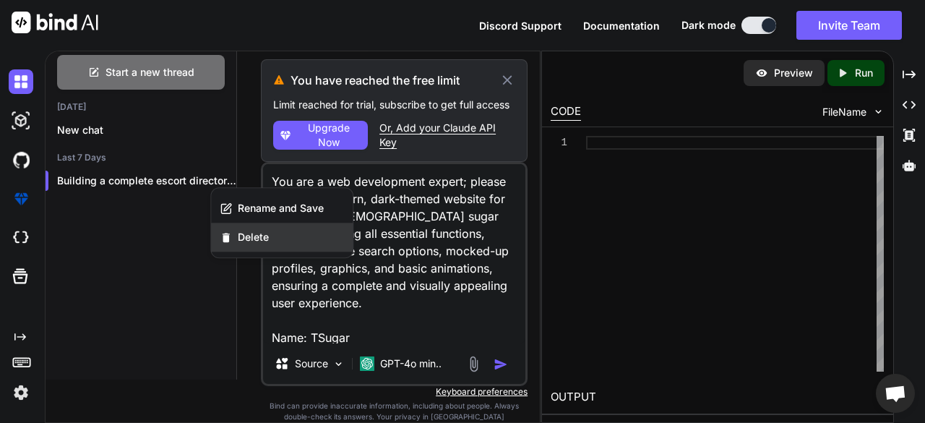
click at [251, 236] on span "Delete" at bounding box center [253, 237] width 31 height 14
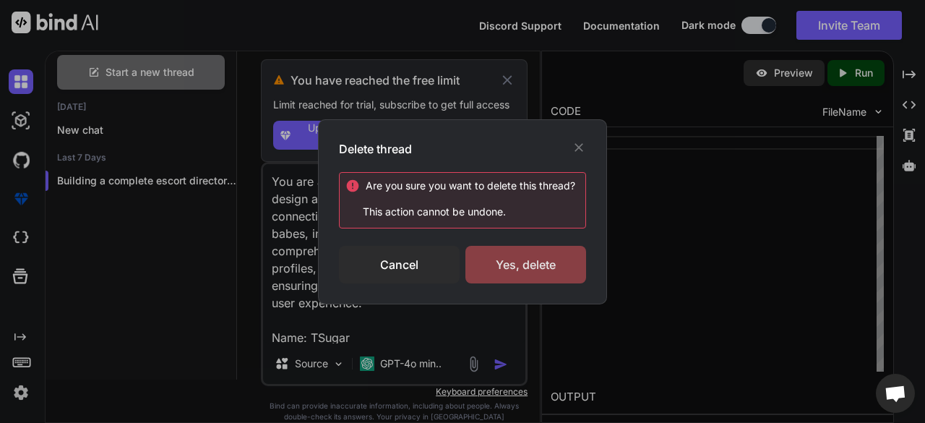
click at [504, 264] on div "Yes, delete" at bounding box center [525, 265] width 121 height 38
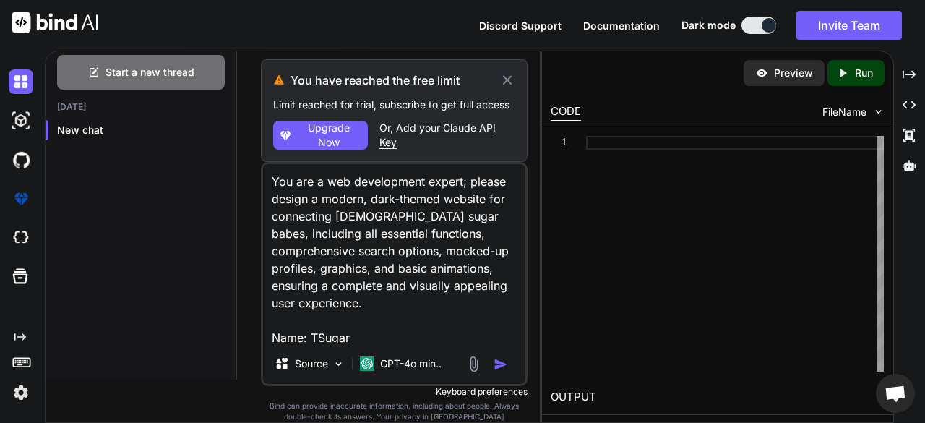
scroll to position [0, 0]
click at [23, 388] on img at bounding box center [21, 392] width 25 height 25
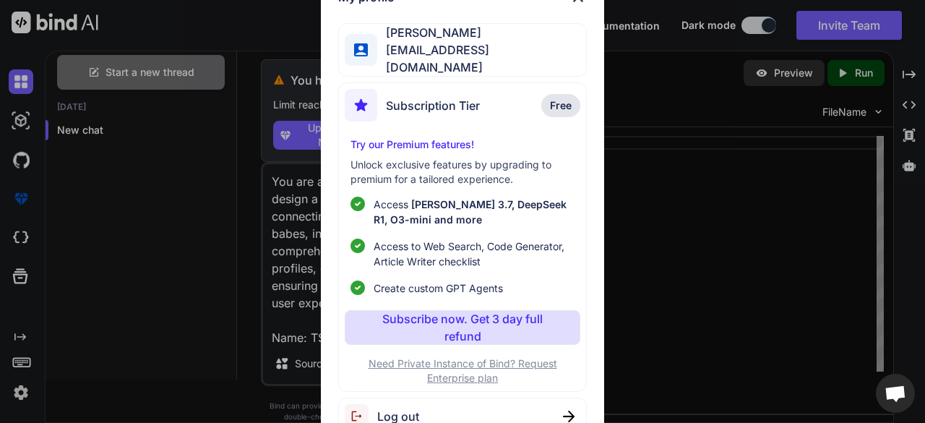
click at [392, 411] on span "Log out" at bounding box center [398, 416] width 42 height 17
